Goal: Transaction & Acquisition: Download file/media

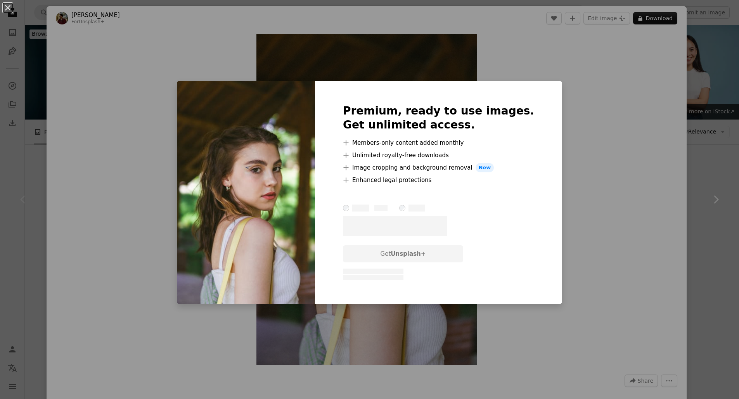
scroll to position [180, 0]
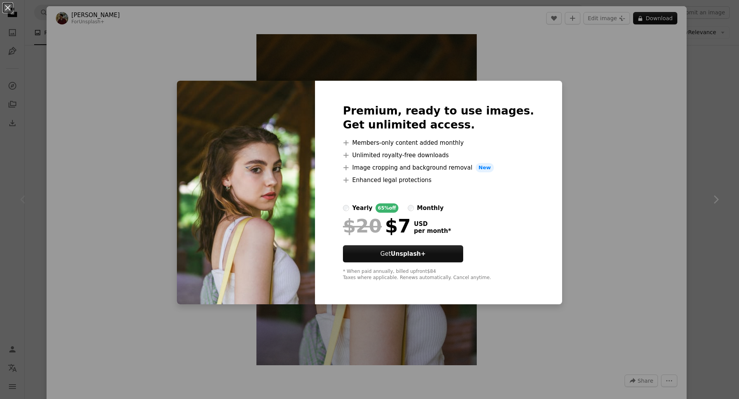
click at [170, 91] on div "An X shape Premium, ready to use images. Get unlimited access. A plus sign Memb…" at bounding box center [369, 199] width 739 height 399
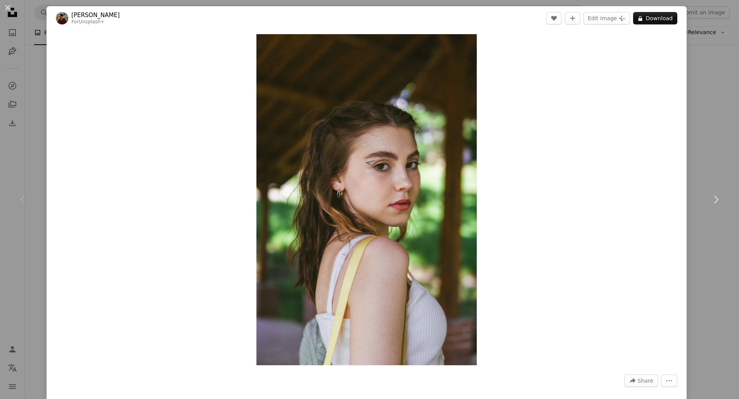
click at [709, 356] on div "An X shape Chevron left Chevron right [PERSON_NAME] For Unsplash+ A heart A plu…" at bounding box center [369, 199] width 739 height 399
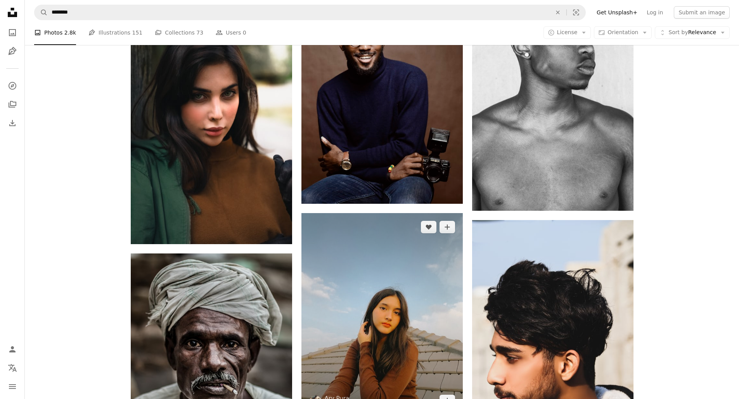
scroll to position [534, 0]
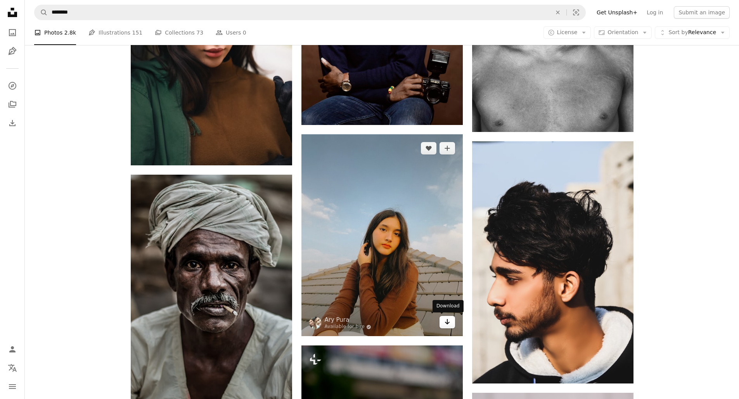
click at [451, 321] on link "Arrow pointing down" at bounding box center [448, 322] width 16 height 12
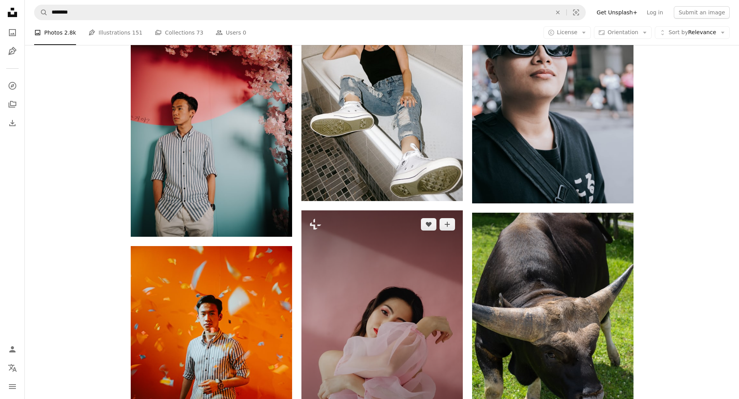
scroll to position [1646, 0]
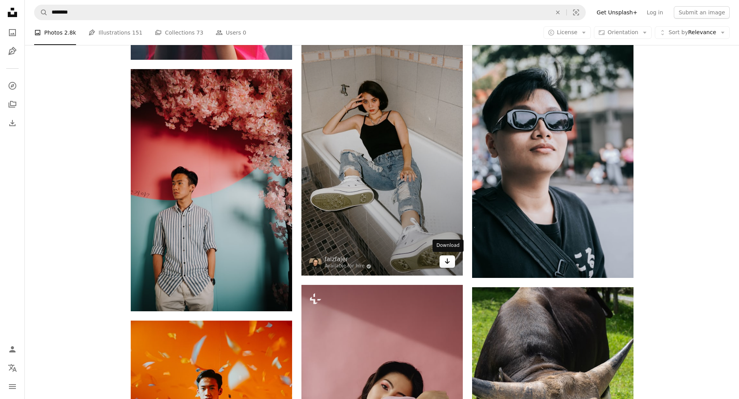
click at [451, 262] on link "Arrow pointing down" at bounding box center [448, 261] width 16 height 12
